Goal: Information Seeking & Learning: Learn about a topic

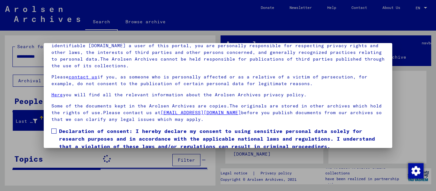
scroll to position [51, 0]
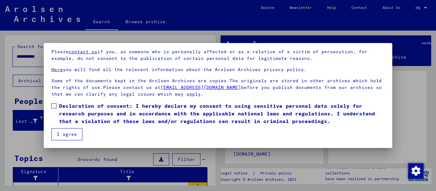
click at [54, 105] on span at bounding box center [53, 105] width 5 height 5
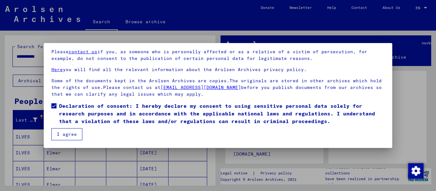
click at [66, 137] on button "I agree" at bounding box center [66, 134] width 31 height 12
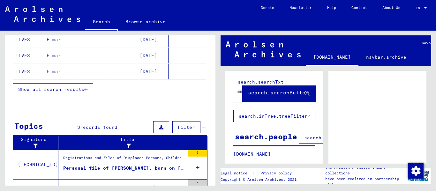
scroll to position [201, 0]
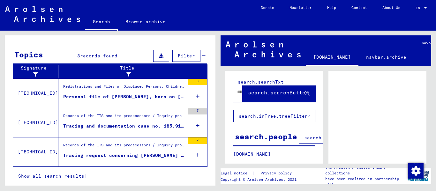
click at [143, 154] on div "Tracing request concerning [PERSON_NAME] [DATE]" at bounding box center [124, 155] width 122 height 7
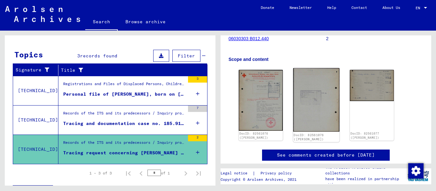
scroll to position [128, 0]
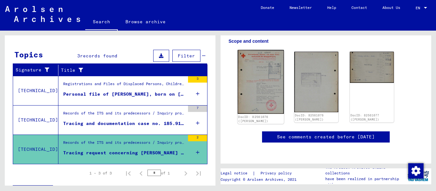
click at [260, 77] on img at bounding box center [261, 82] width 46 height 64
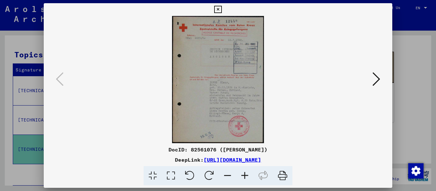
click at [376, 77] on icon at bounding box center [377, 79] width 8 height 15
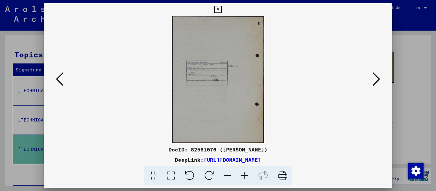
click at [376, 77] on icon at bounding box center [377, 79] width 8 height 15
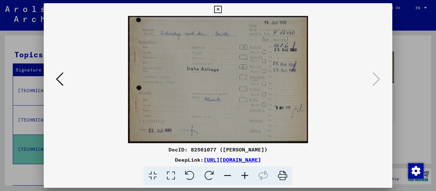
click at [168, 174] on icon at bounding box center [171, 175] width 18 height 19
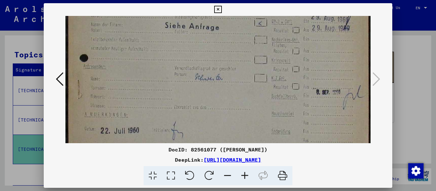
scroll to position [89, 0]
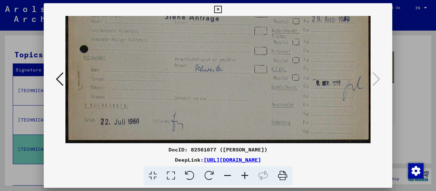
drag, startPoint x: 232, startPoint y: 102, endPoint x: 228, endPoint y: 11, distance: 91.7
click at [228, 10] on div "DocID: 82561077 ([PERSON_NAME]) DeepLink: [URL][DOMAIN_NAME]" at bounding box center [218, 94] width 349 height 183
drag, startPoint x: 243, startPoint y: 112, endPoint x: 200, endPoint y: 54, distance: 72.2
click at [252, 46] on img at bounding box center [217, 35] width 305 height 216
click at [55, 79] on button at bounding box center [59, 80] width 11 height 18
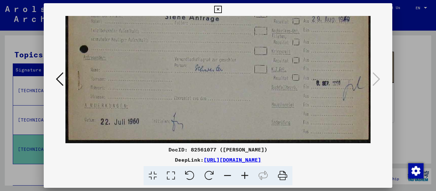
scroll to position [0, 0]
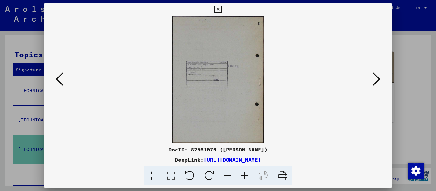
click at [170, 178] on icon at bounding box center [171, 175] width 18 height 19
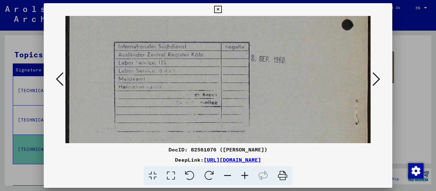
drag, startPoint x: 228, startPoint y: 112, endPoint x: 214, endPoint y: -11, distance: 123.7
click at [214, 0] on html "**********" at bounding box center [218, 95] width 436 height 191
click at [59, 79] on icon at bounding box center [60, 79] width 8 height 15
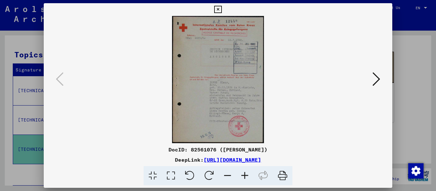
click at [171, 175] on icon at bounding box center [171, 175] width 18 height 19
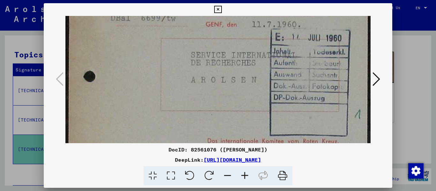
scroll to position [73, 0]
drag, startPoint x: 140, startPoint y: 119, endPoint x: 134, endPoint y: 47, distance: 72.5
click at [134, 46] on img at bounding box center [217, 154] width 305 height 423
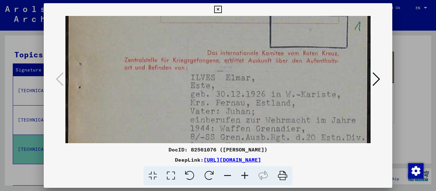
drag, startPoint x: 148, startPoint y: 107, endPoint x: 135, endPoint y: 25, distance: 83.1
click at [135, 20] on img at bounding box center [217, 67] width 305 height 423
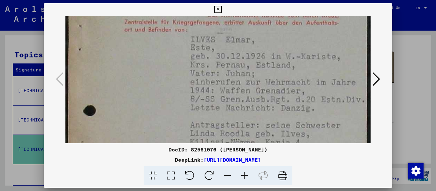
scroll to position [201, 0]
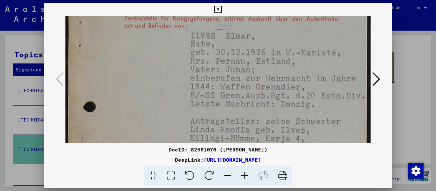
drag, startPoint x: 154, startPoint y: 109, endPoint x: 141, endPoint y: 68, distance: 43.0
click at [141, 68] on img at bounding box center [217, 26] width 305 height 423
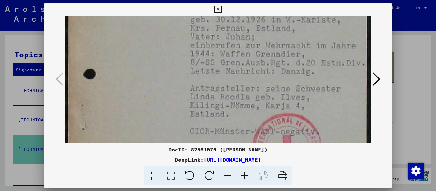
scroll to position [236, 0]
drag, startPoint x: 165, startPoint y: 99, endPoint x: 166, endPoint y: 64, distance: 34.2
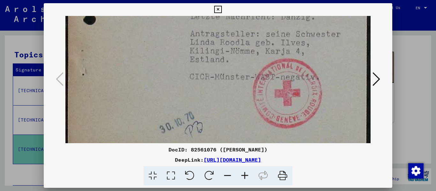
scroll to position [296, 0]
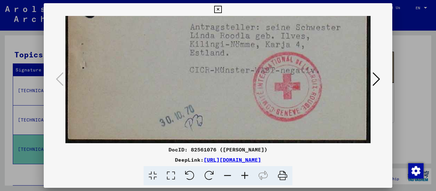
drag, startPoint x: 164, startPoint y: 105, endPoint x: 168, endPoint y: 20, distance: 85.0
click at [160, 15] on div "DocID: 82561076 ([PERSON_NAME]) DeepLink: [URL][DOMAIN_NAME]" at bounding box center [218, 94] width 349 height 183
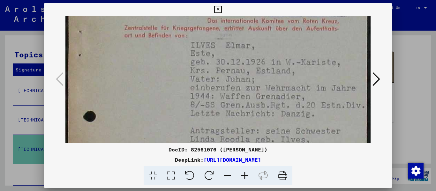
drag, startPoint x: 334, startPoint y: 84, endPoint x: 331, endPoint y: 171, distance: 86.9
click at [331, 173] on div "DocID: 82561076 ([PERSON_NAME]) DeepLink: [URL][DOMAIN_NAME]" at bounding box center [218, 94] width 349 height 183
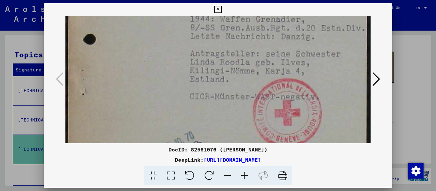
scroll to position [269, 0]
drag, startPoint x: 281, startPoint y: 122, endPoint x: 296, endPoint y: 41, distance: 82.8
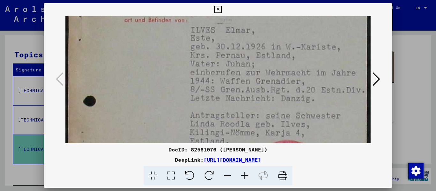
scroll to position [198, 0]
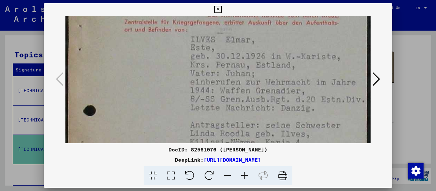
drag, startPoint x: 338, startPoint y: 121, endPoint x: 340, endPoint y: 140, distance: 19.3
click at [340, 140] on img at bounding box center [217, 29] width 305 height 423
